Goal: Find specific page/section: Find specific page/section

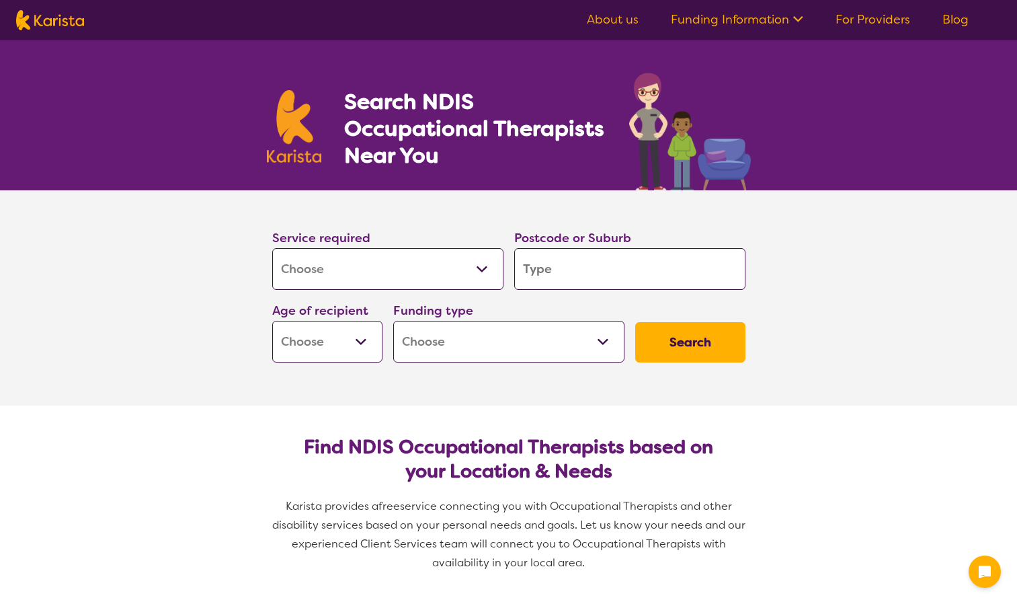
select select "[MEDICAL_DATA]"
click at [582, 266] on input "search" at bounding box center [629, 269] width 231 height 42
type input "c"
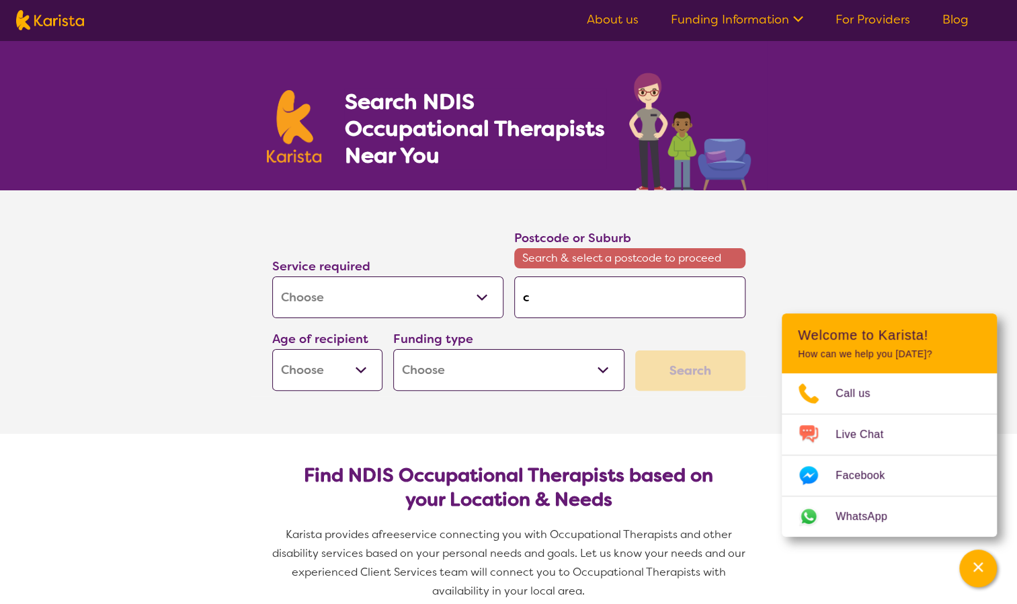
type input "ch"
type input "chi"
type input "chin"
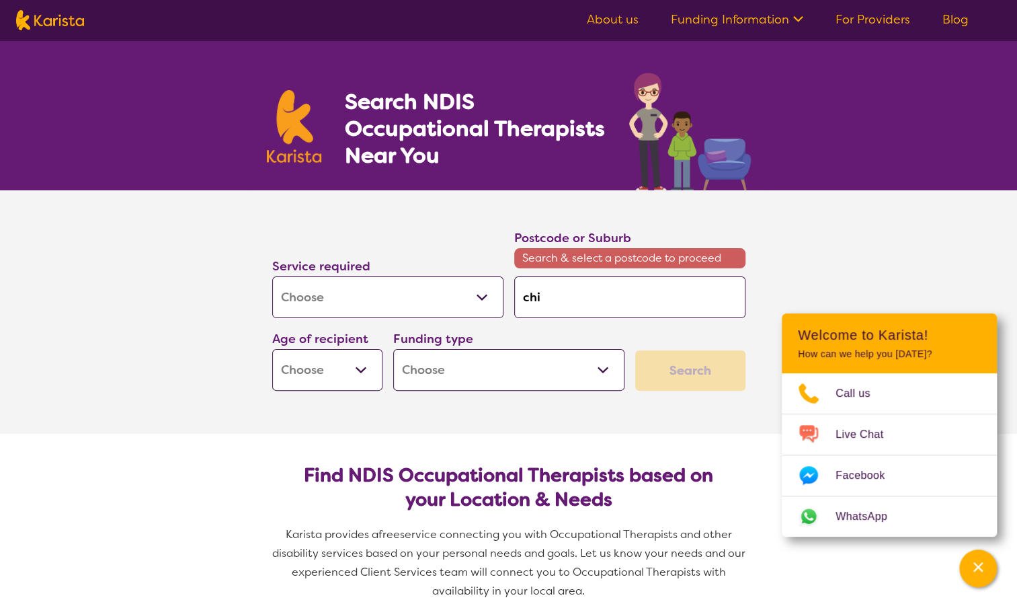
type input "chin"
type input "chinc"
type input "chinch"
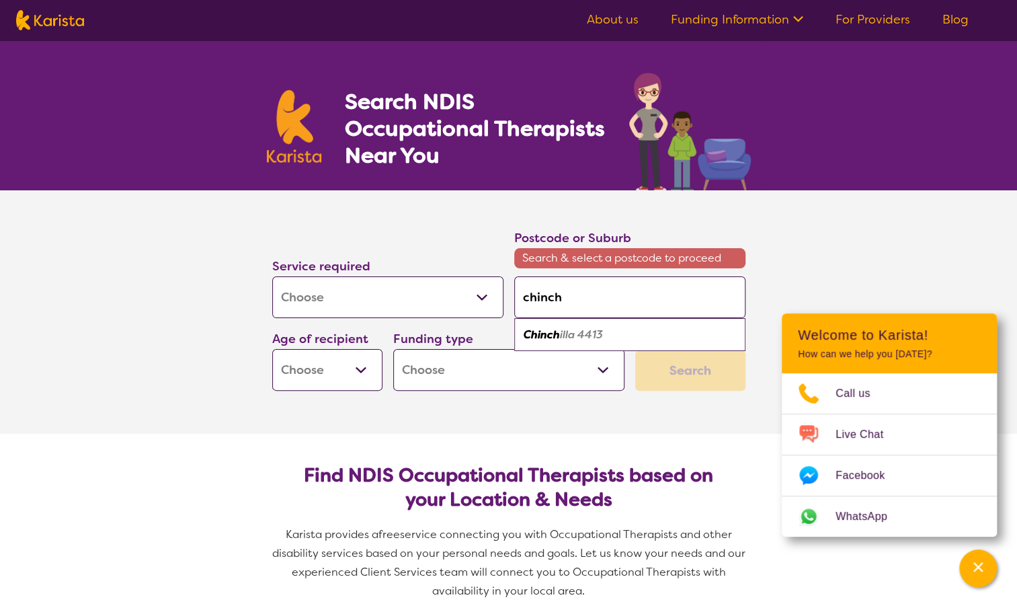
type input "chinchi"
type input "chinchil"
type input "chinchill"
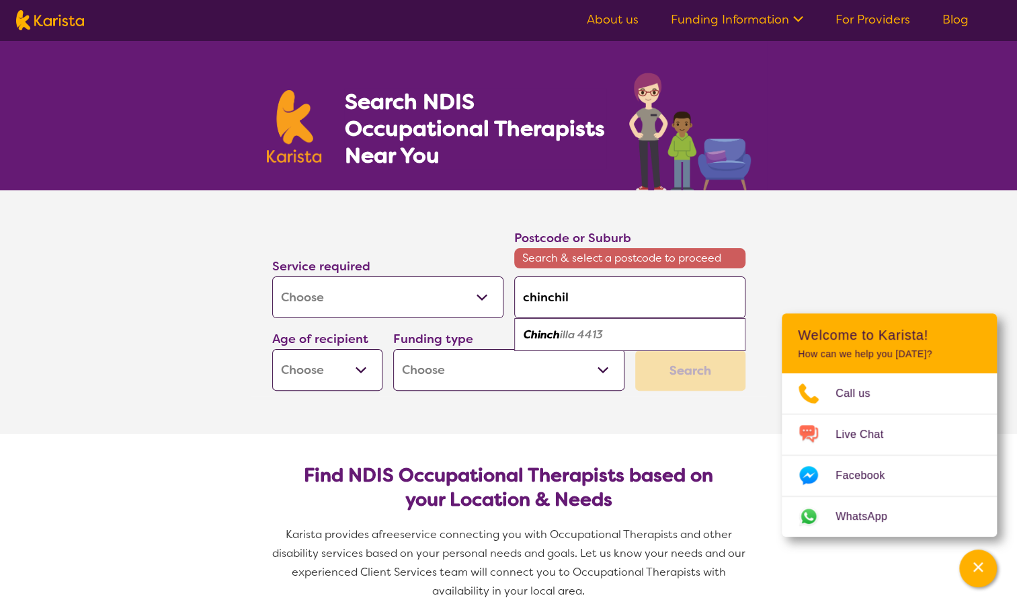
type input "chinchill"
type input "chinchilla"
click at [605, 342] on div "Chinchilla 4413" at bounding box center [630, 335] width 218 height 26
type input "4413"
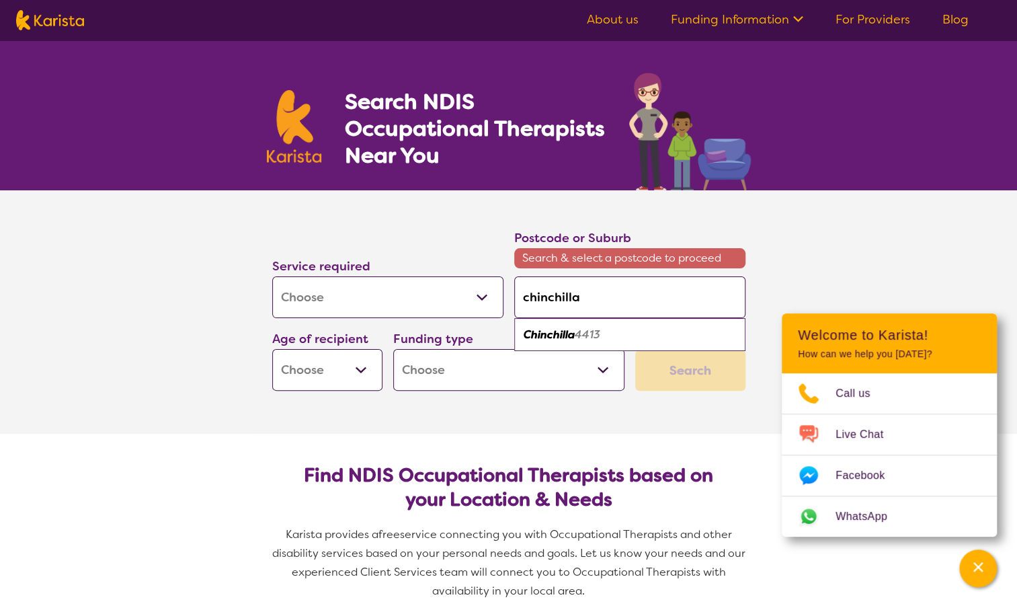
type input "4413"
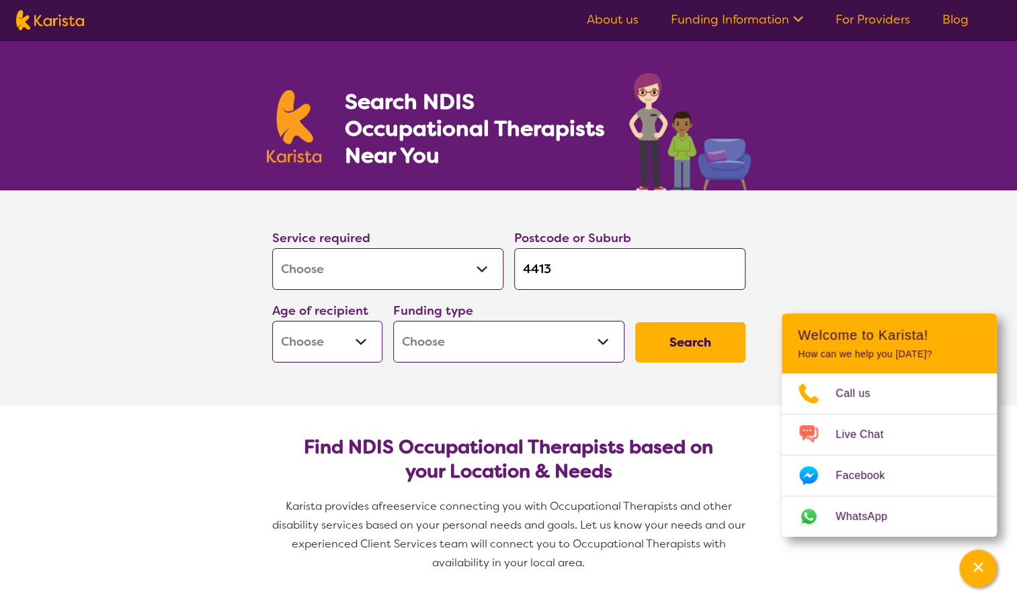
click at [348, 348] on select "Early Childhood - 0 to 9 Child - 10 to 11 Adolescent - 12 to 17 Adult - 18 to 6…" at bounding box center [327, 342] width 110 height 42
select select "AD"
click at [272, 321] on select "Early Childhood - 0 to 9 Child - 10 to 11 Adolescent - 12 to 17 Adult - 18 to 6…" at bounding box center [327, 342] width 110 height 42
select select "AD"
click at [459, 344] on select "Home Care Package (HCP) National Disability Insurance Scheme (NDIS) I don't know" at bounding box center [508, 342] width 231 height 42
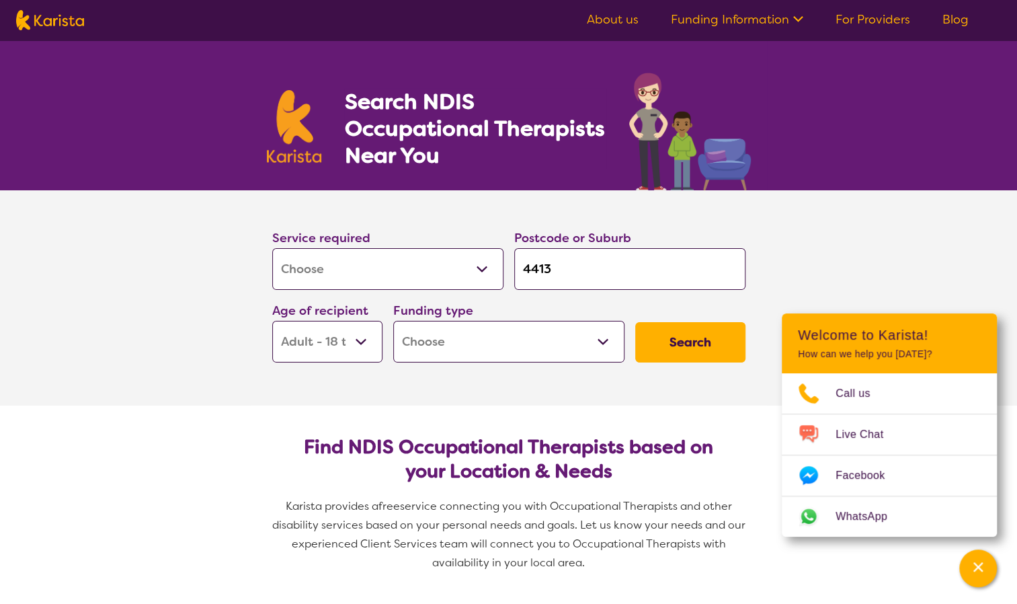
select select "NDIS"
click at [393, 321] on select "Home Care Package (HCP) National Disability Insurance Scheme (NDIS) I don't know" at bounding box center [508, 342] width 231 height 42
select select "NDIS"
click at [690, 346] on button "Search" at bounding box center [691, 342] width 110 height 40
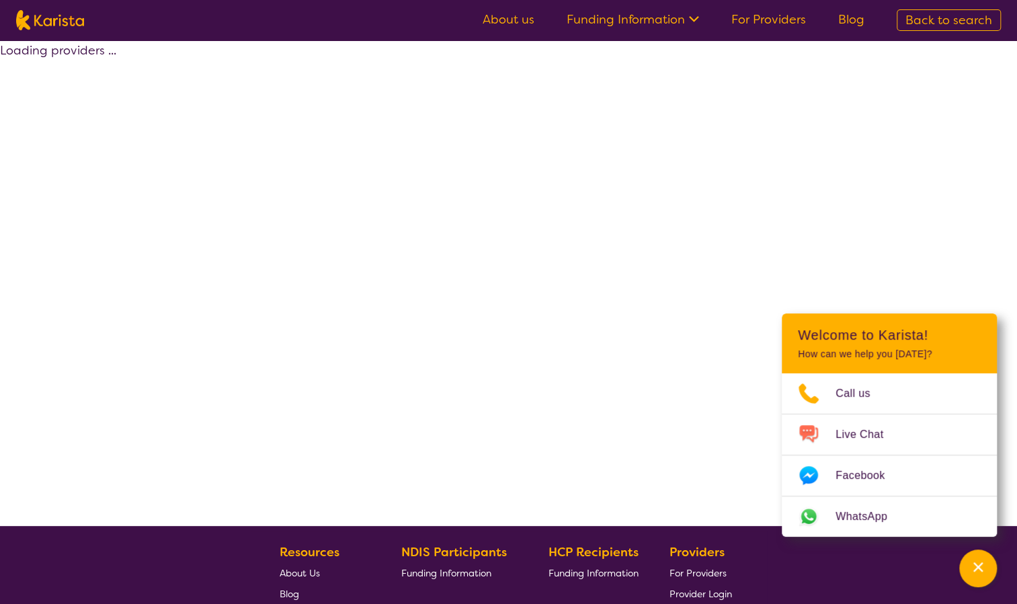
select select "by_score"
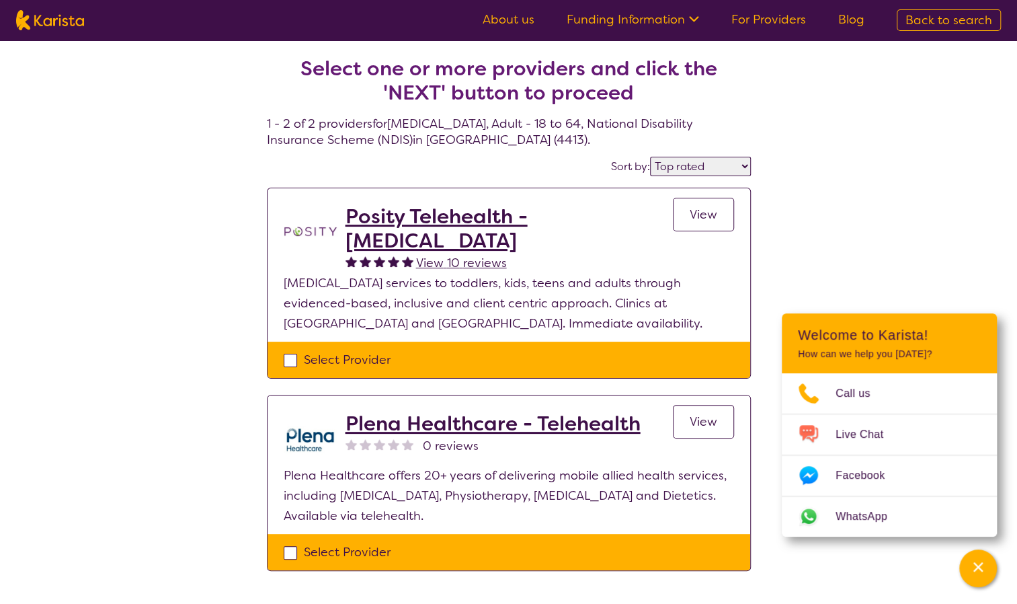
click at [917, 245] on div "Select one or more providers and click the 'NEXT' button to proceed 1 - 2 of 2 …" at bounding box center [508, 329] width 1017 height 579
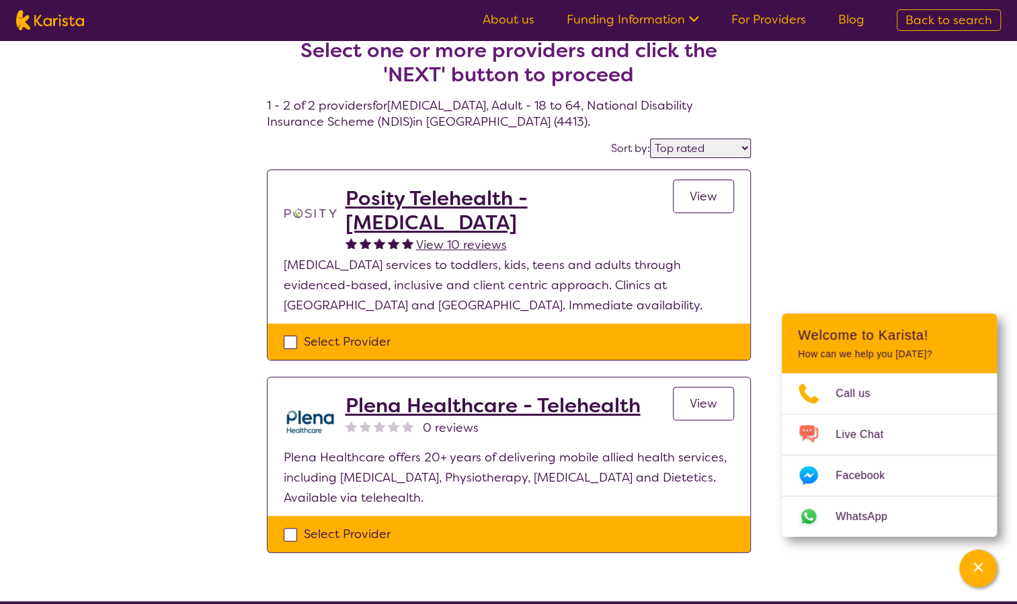
scroll to position [19, 0]
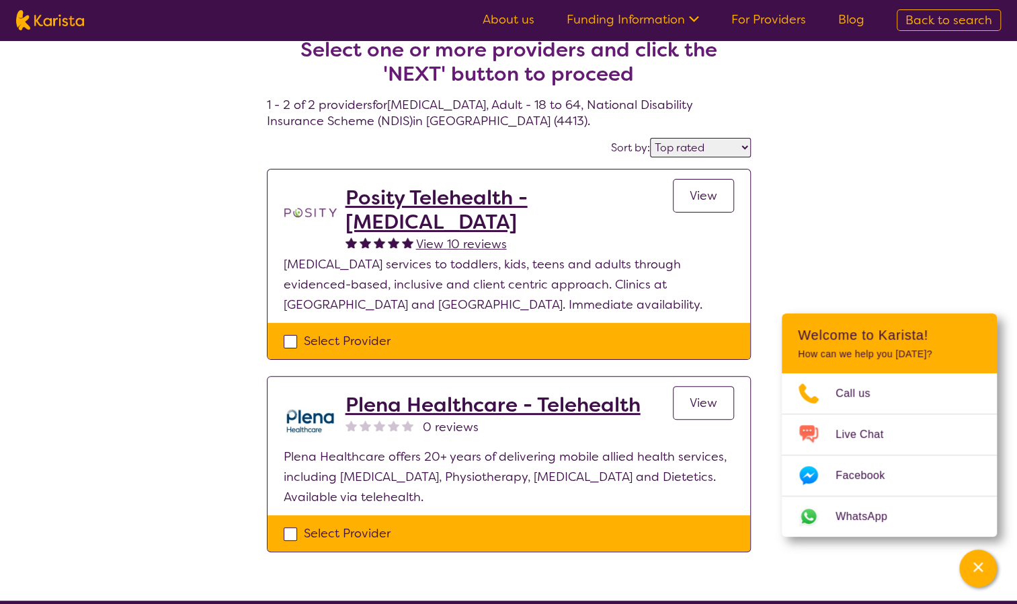
click at [395, 199] on h2 "Posity Telehealth - [MEDICAL_DATA]" at bounding box center [510, 210] width 328 height 48
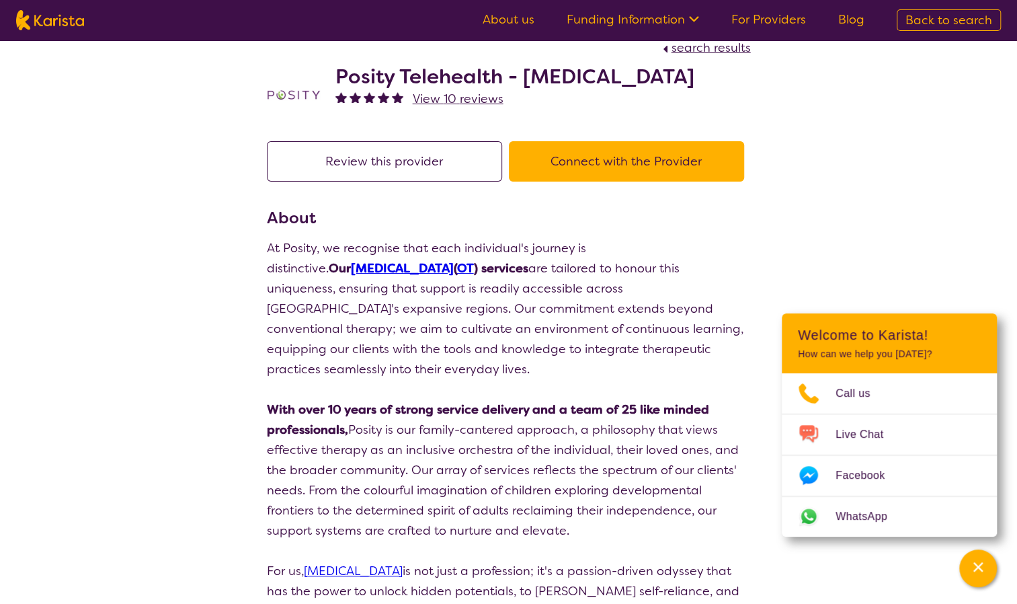
scroll to position [23, 0]
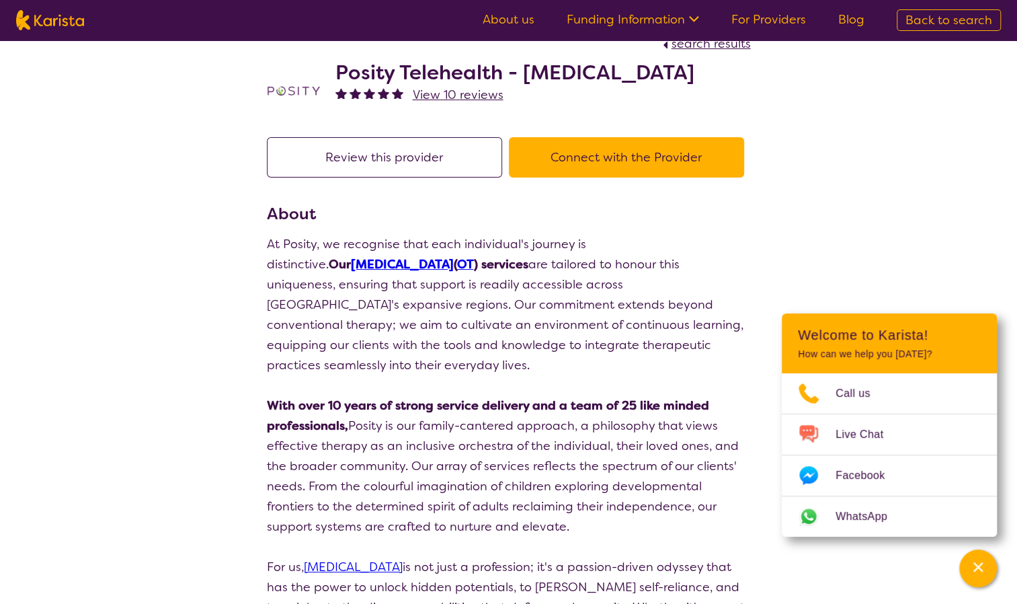
click at [986, 577] on div "Channel Menu" at bounding box center [978, 568] width 27 height 30
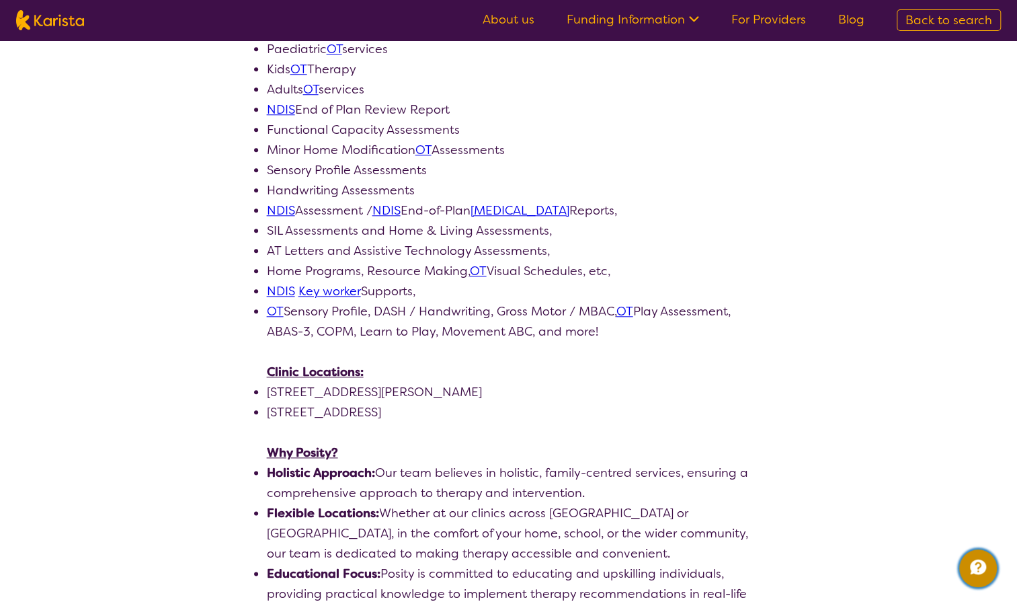
scroll to position [0, 0]
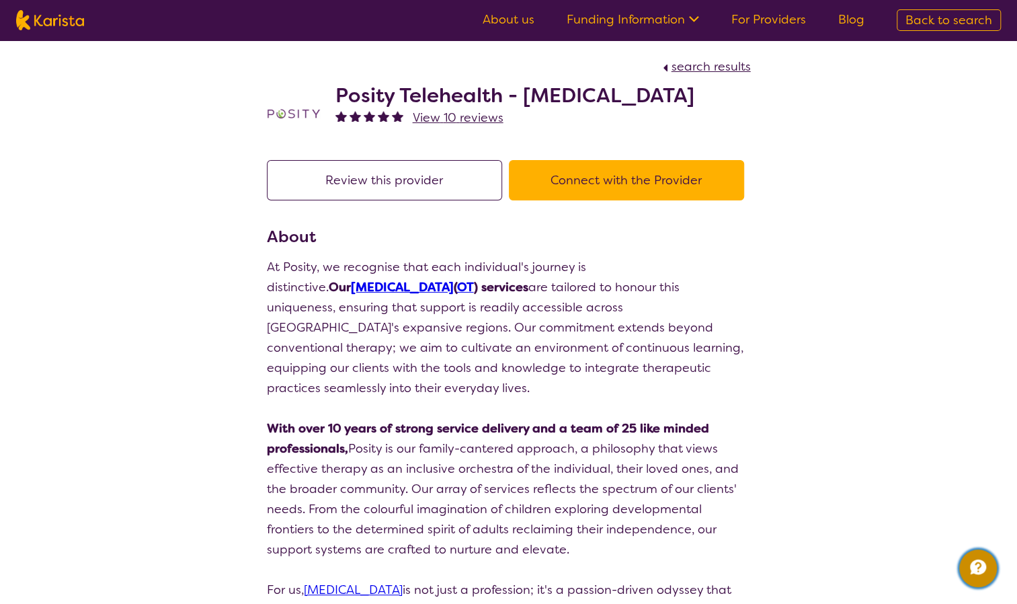
select select "by_score"
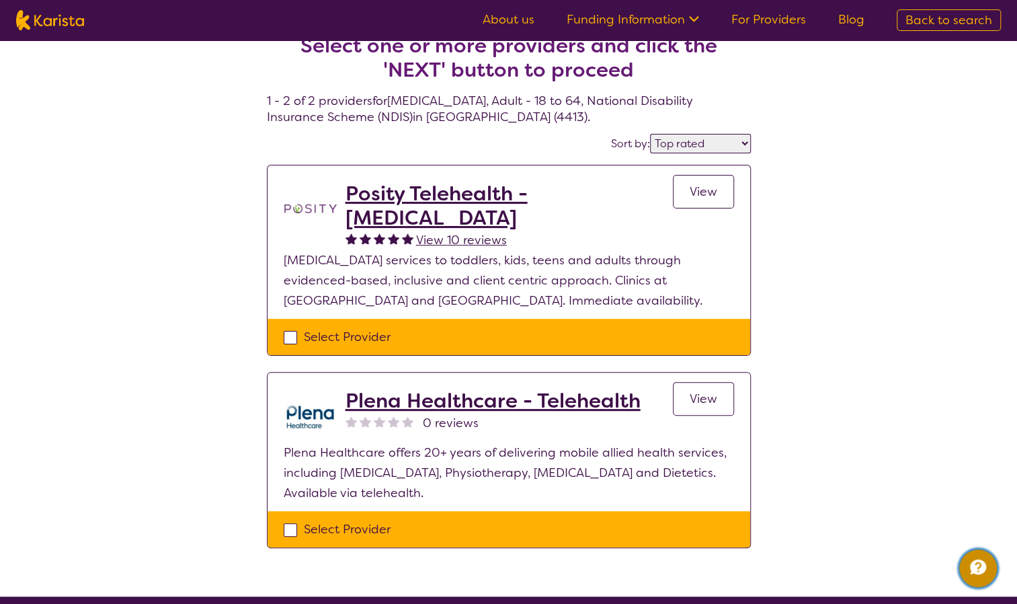
scroll to position [26, 0]
